Goal: Information Seeking & Learning: Learn about a topic

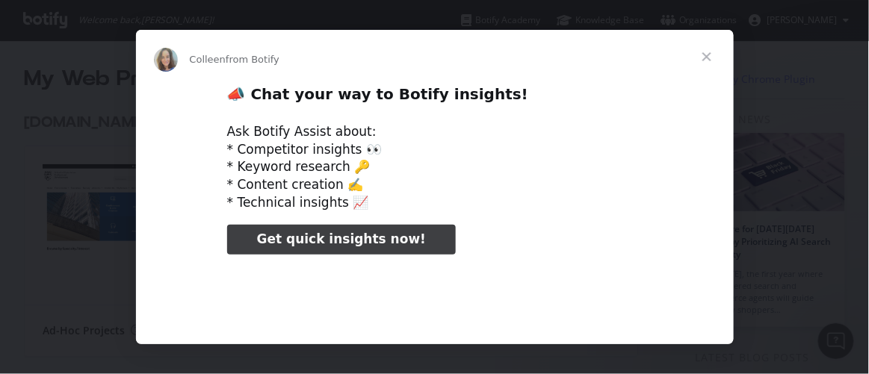
type input "1354583"
click at [708, 58] on span "Close" at bounding box center [707, 57] width 54 height 54
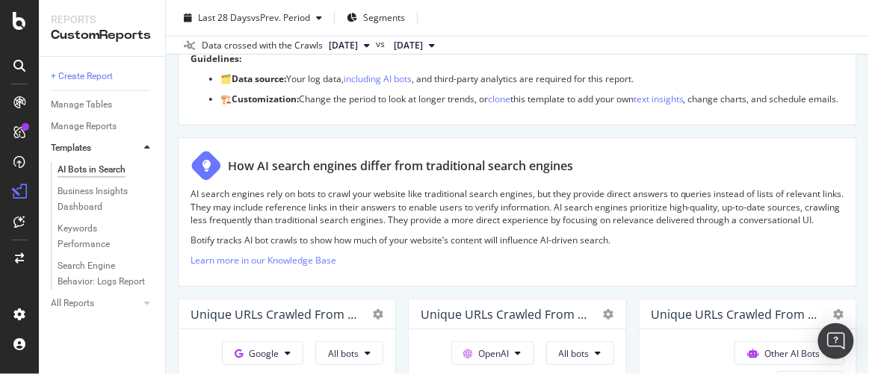
scroll to position [135, 0]
click at [89, 164] on div "AI Bots in Search" at bounding box center [92, 170] width 68 height 16
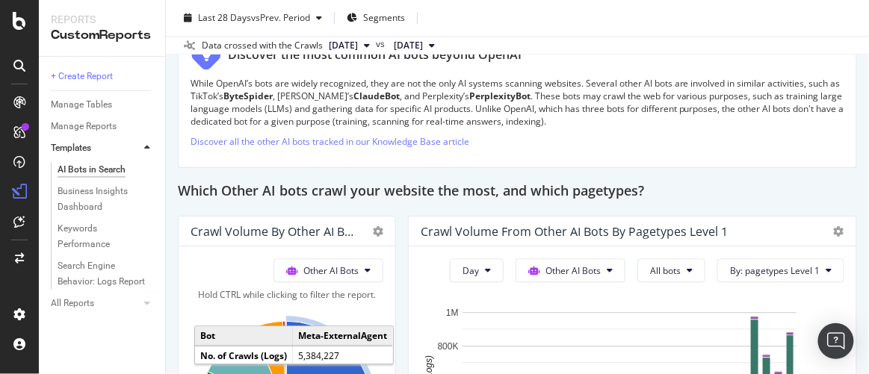
scroll to position [2016, 0]
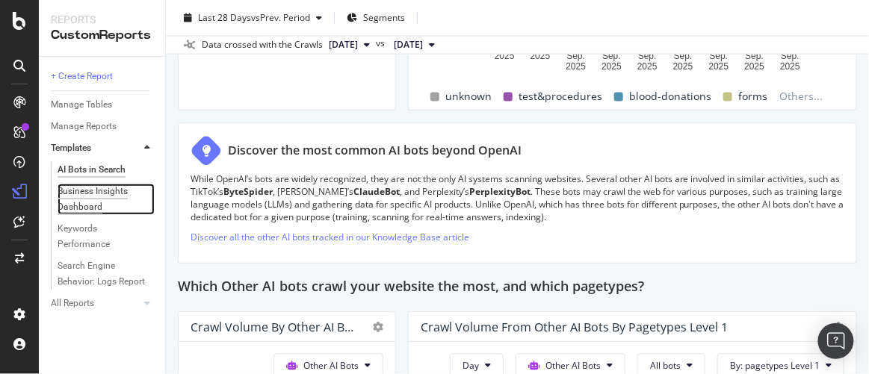
click at [82, 188] on div "Business Insights Dashboard" at bounding box center [101, 199] width 86 height 31
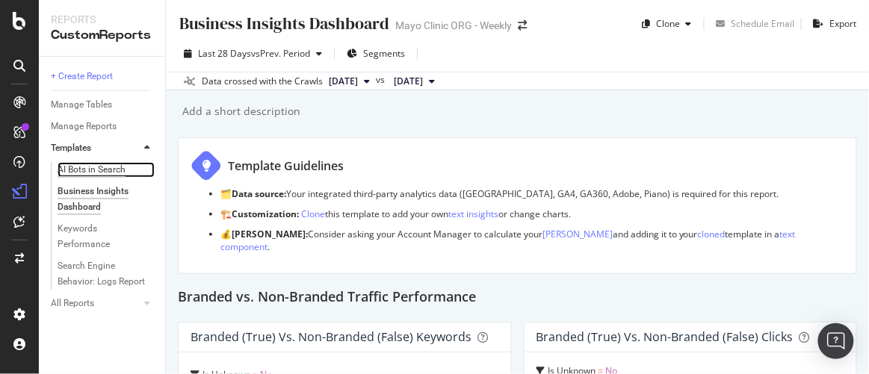
click at [79, 167] on div "AI Bots in Search" at bounding box center [92, 170] width 68 height 16
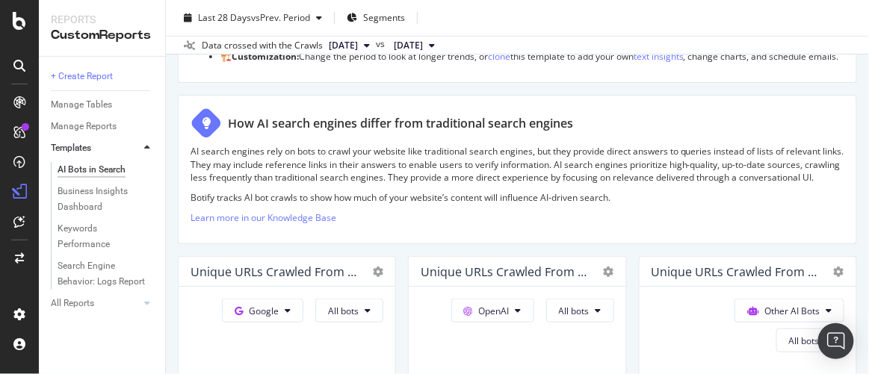
scroll to position [203, 0]
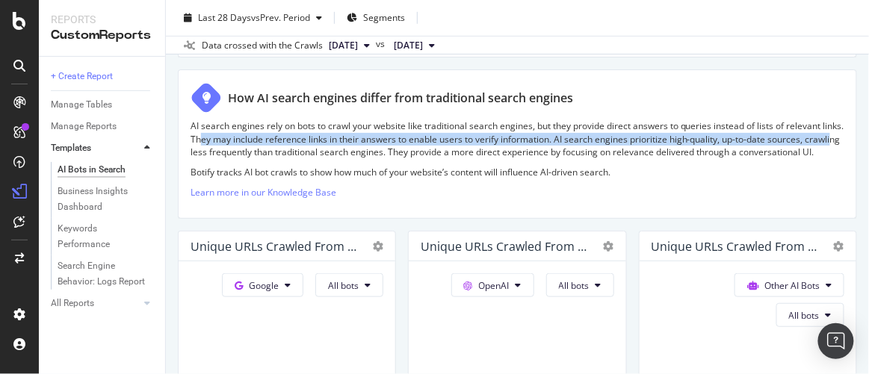
drag, startPoint x: 226, startPoint y: 149, endPoint x: 223, endPoint y: 167, distance: 18.8
click at [217, 158] on p "AI search engines rely on bots to crawl your website like traditional search en…" at bounding box center [518, 139] width 654 height 38
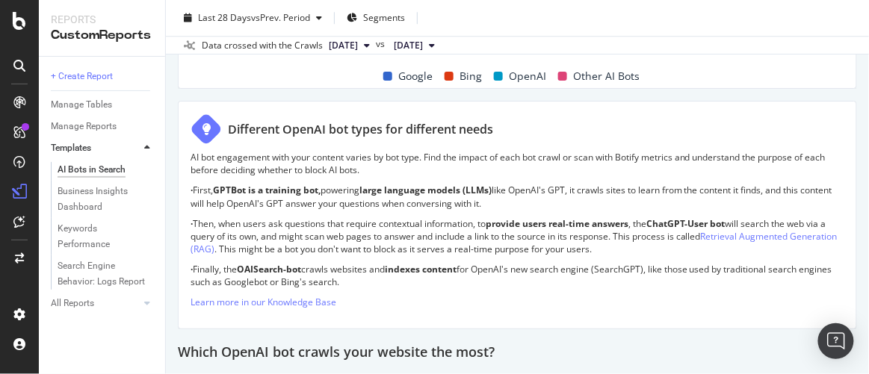
scroll to position [1018, 0]
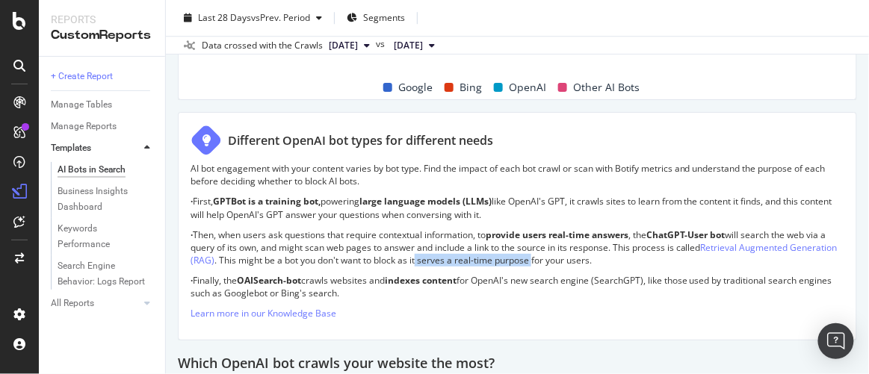
drag, startPoint x: 468, startPoint y: 282, endPoint x: 582, endPoint y: 285, distance: 114.4
click at [582, 267] on p "· Then, when users ask questions that require contextual information, to provid…" at bounding box center [518, 248] width 654 height 38
copy p "serves a real-time purpose"
